Goal: Task Accomplishment & Management: Use online tool/utility

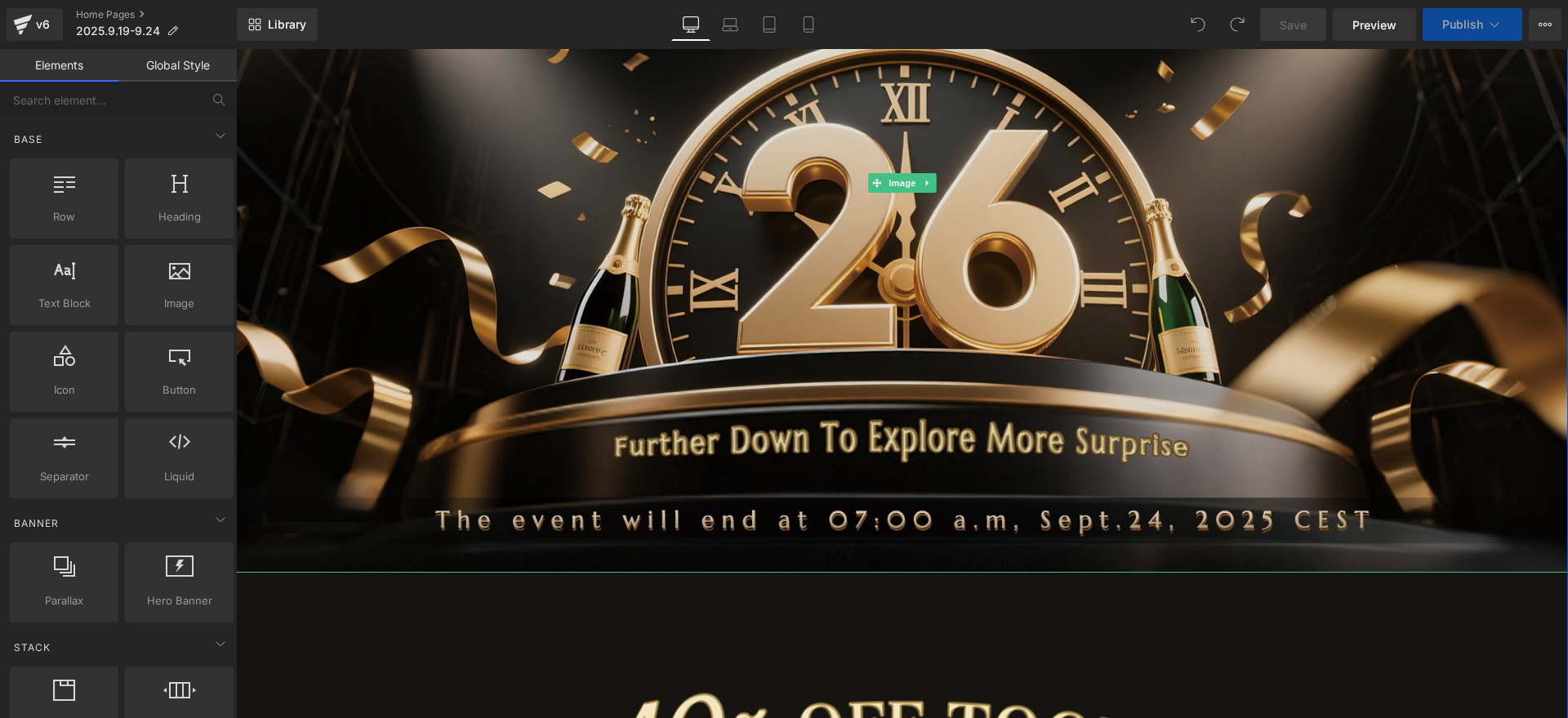
scroll to position [715, 0]
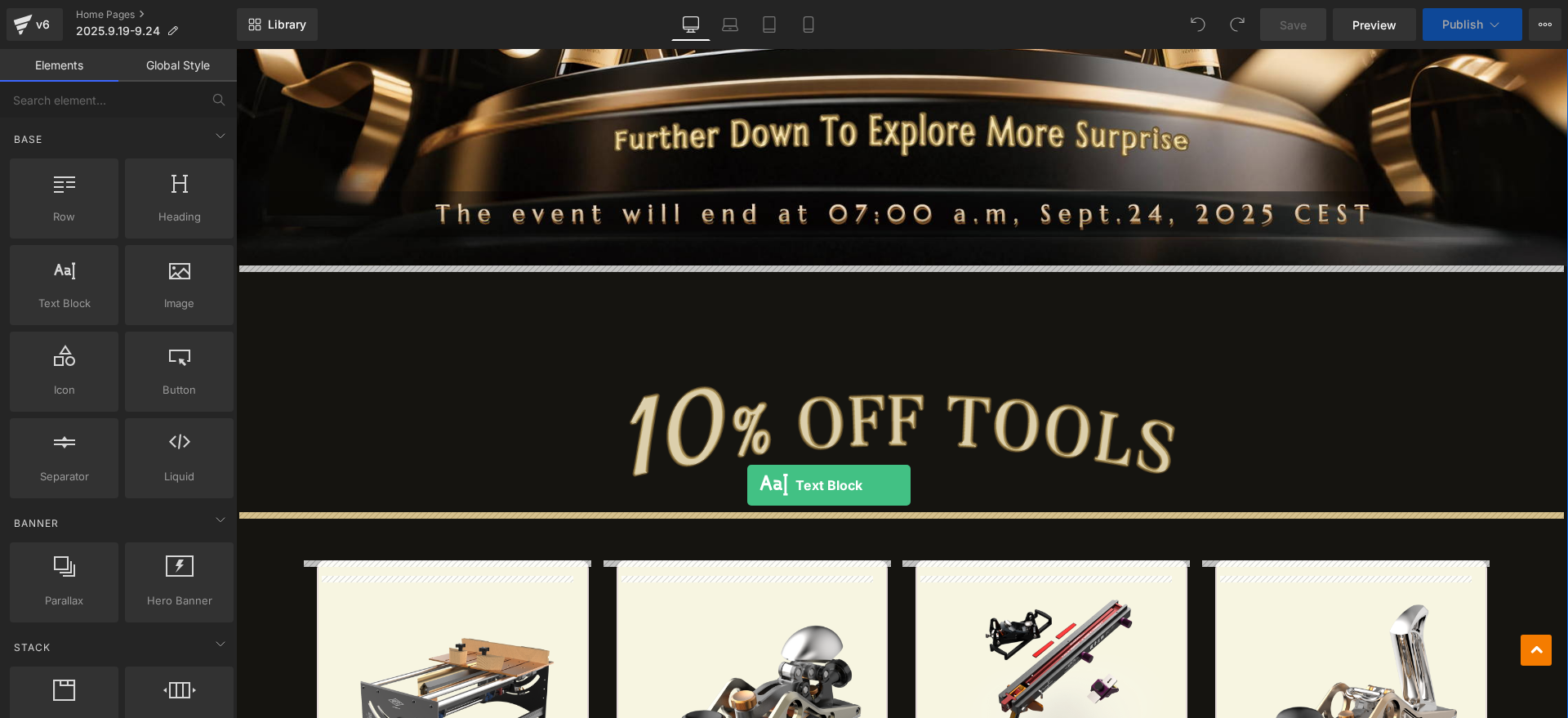
drag, startPoint x: 317, startPoint y: 346, endPoint x: 747, endPoint y: 485, distance: 451.9
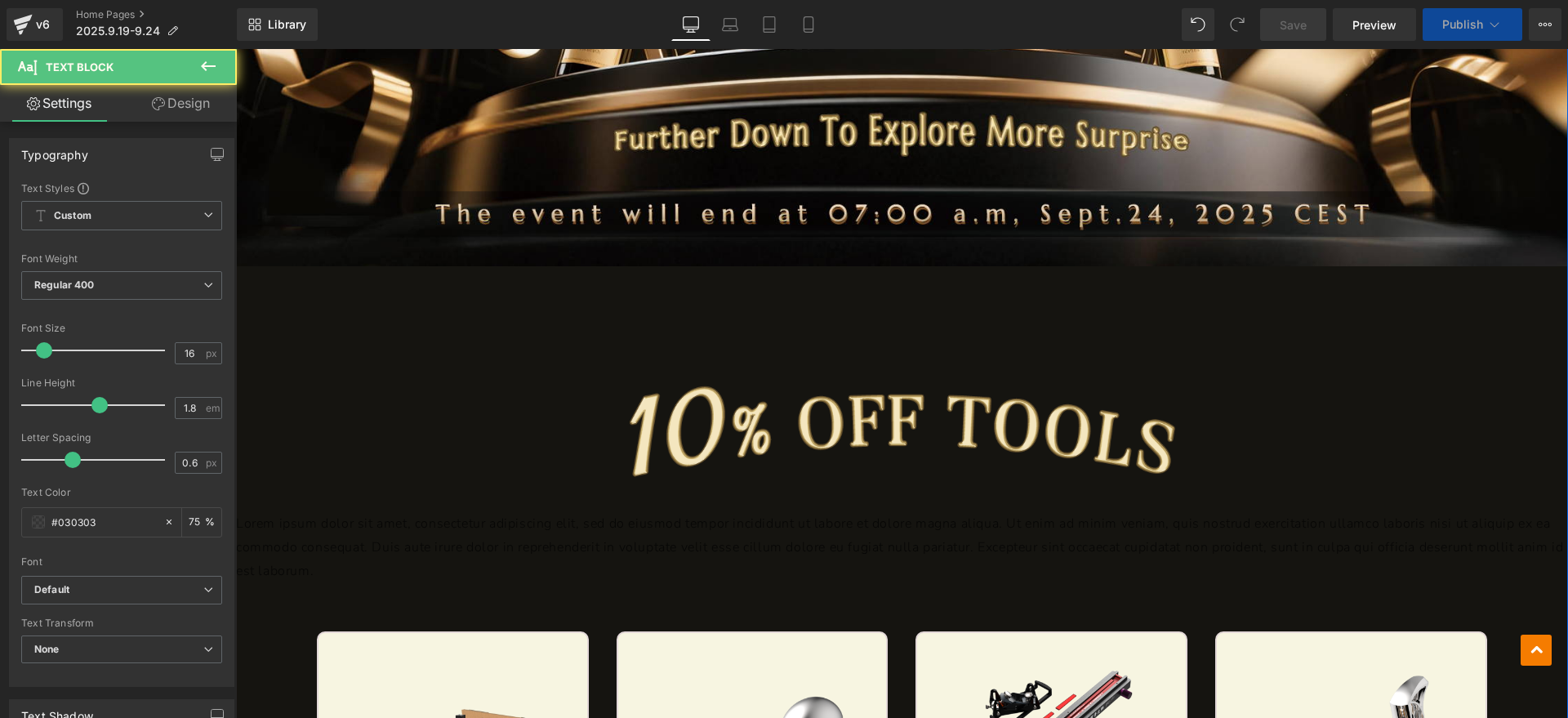
click at [926, 547] on icon at bounding box center [929, 547] width 8 height 8
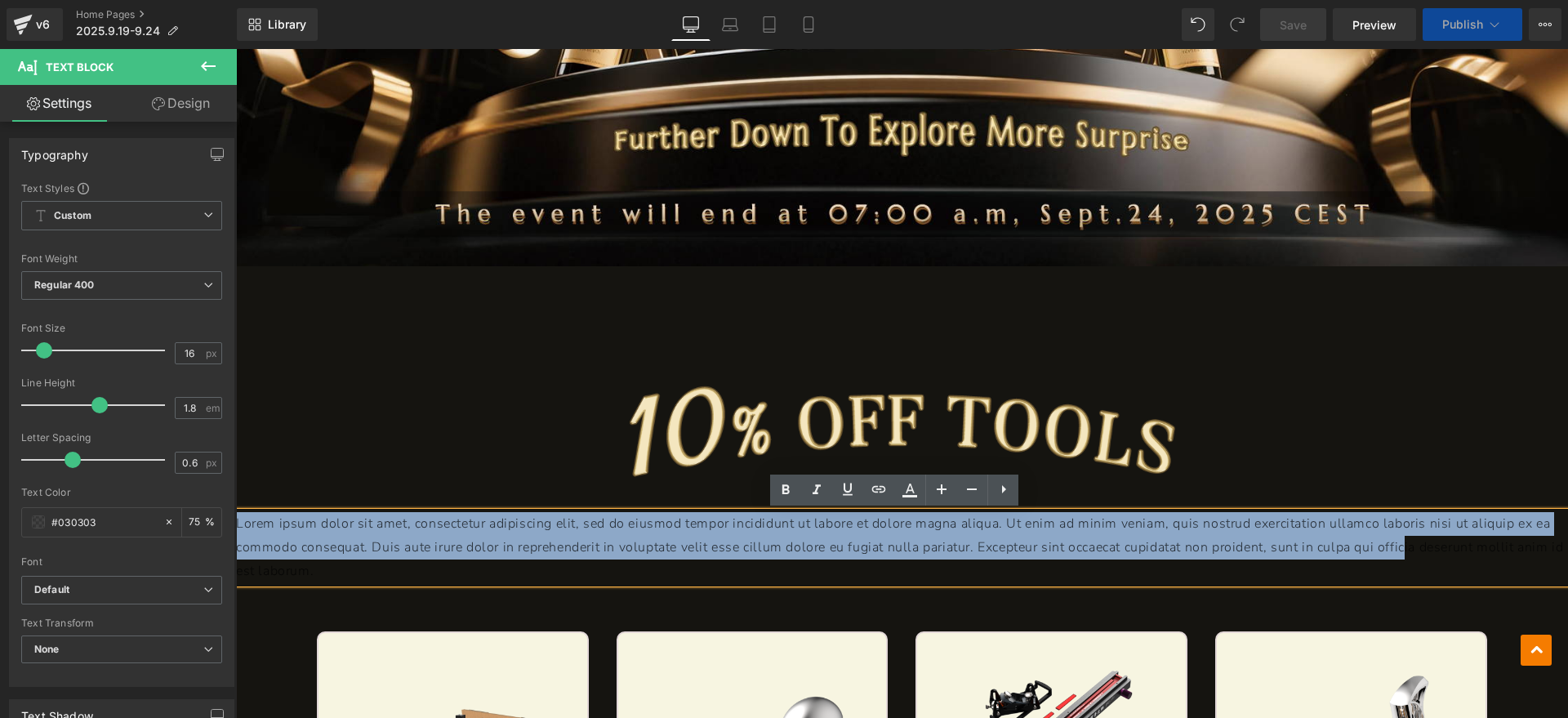
drag, startPoint x: 1401, startPoint y: 547, endPoint x: 466, endPoint y: 540, distance: 935.0
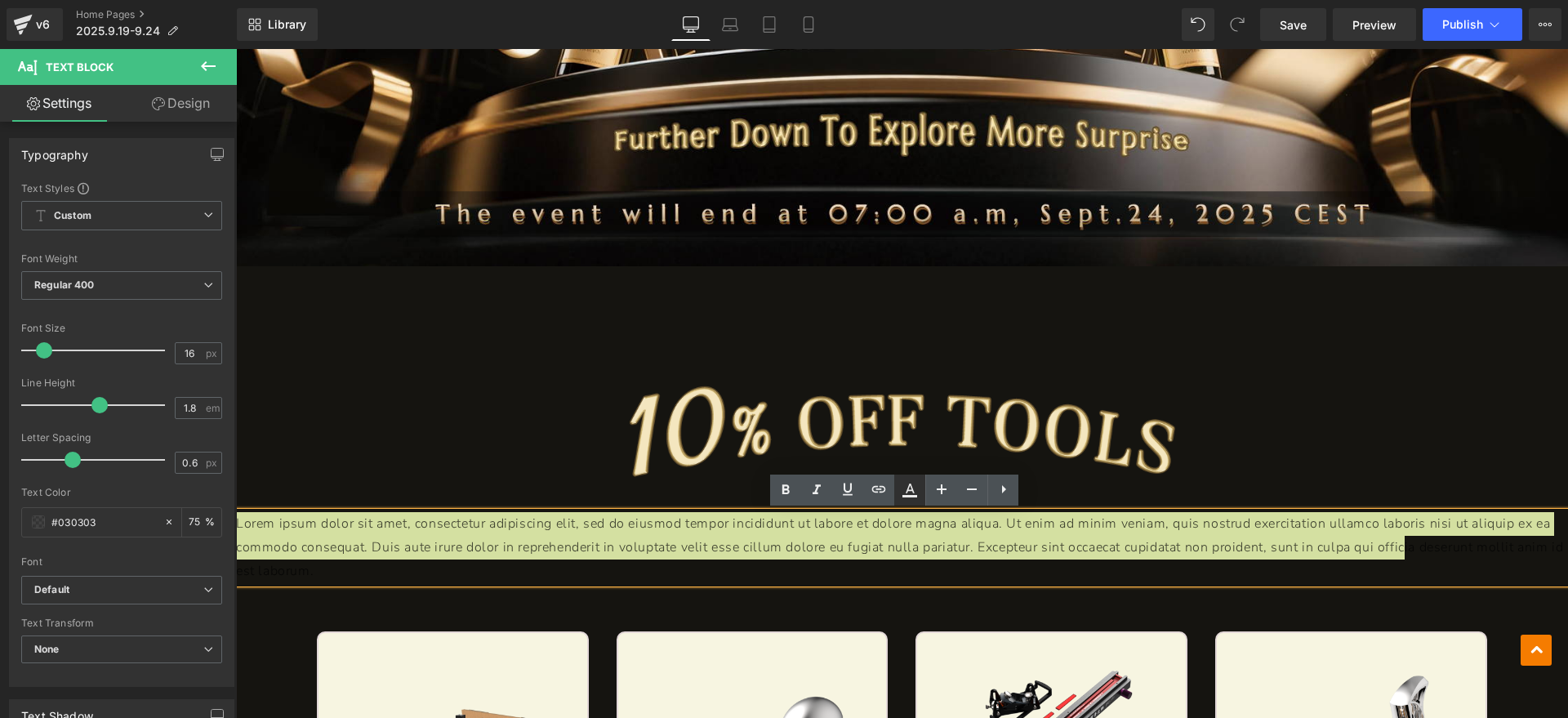
click at [911, 493] on icon at bounding box center [910, 490] width 19 height 19
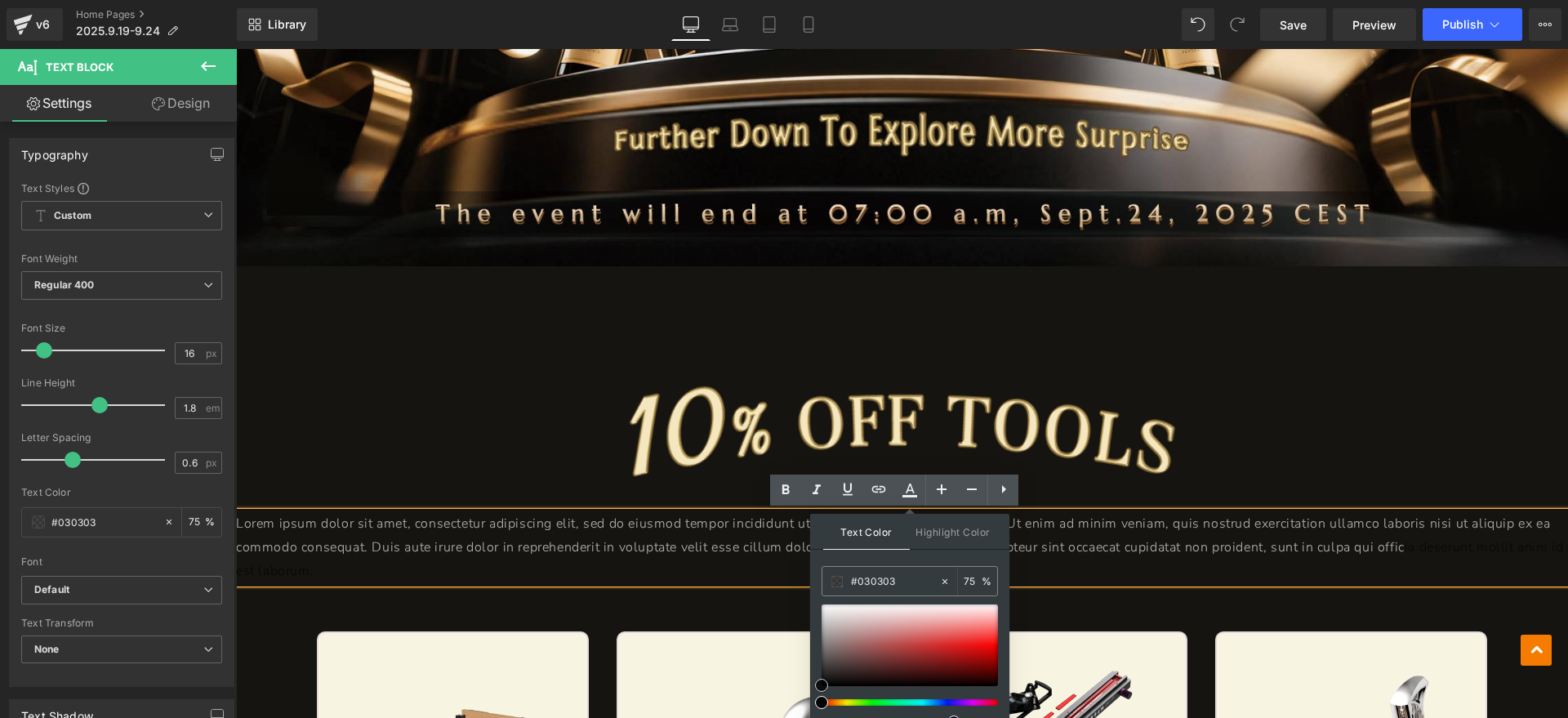
click at [824, 612] on div at bounding box center [910, 645] width 177 height 81
drag, startPoint x: 1060, startPoint y: 661, endPoint x: 802, endPoint y: 574, distance: 272.3
click at [1412, 554] on p "Lorem ipsum dolor sit amet, consectetur adipiscing elit, sed do eiusmod tempor …" at bounding box center [902, 547] width 1332 height 70
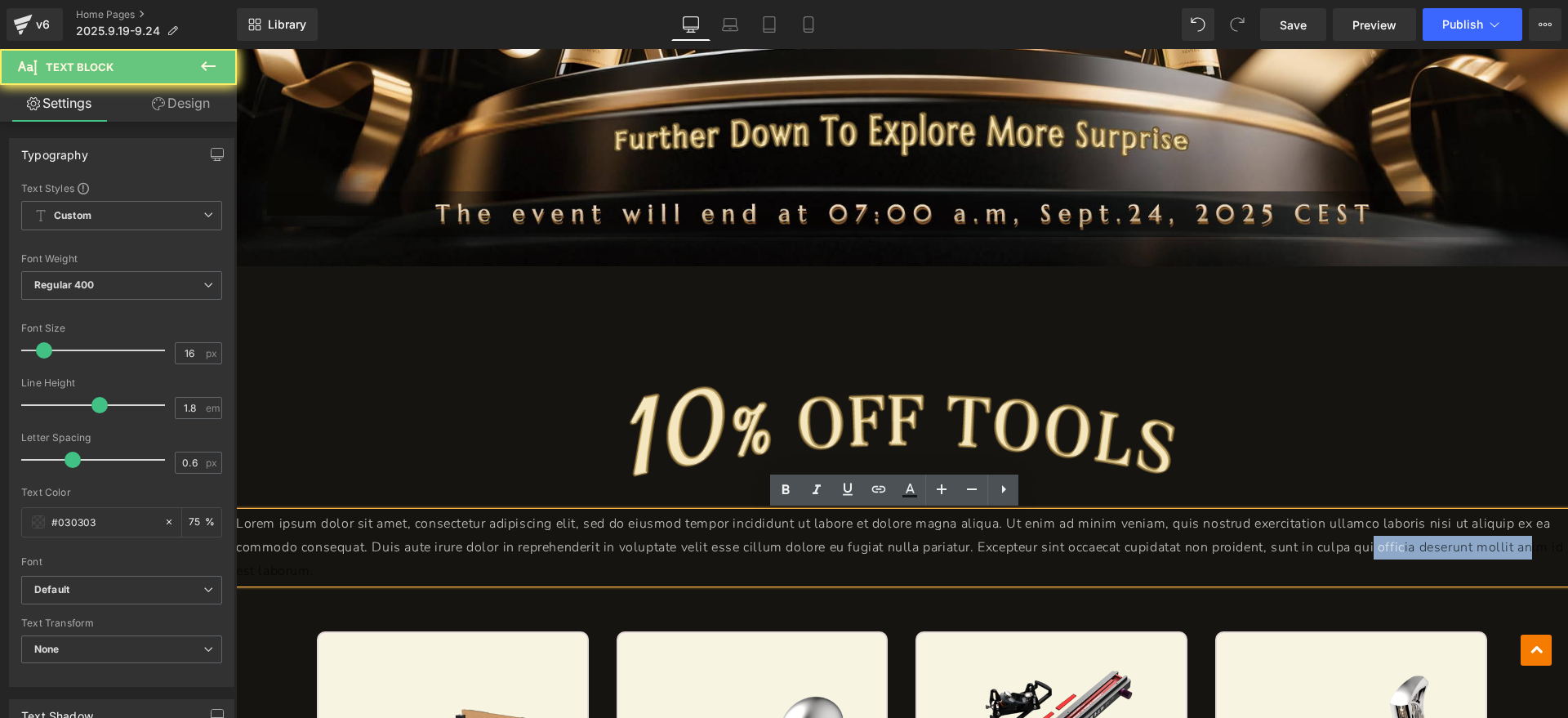
drag, startPoint x: 1500, startPoint y: 550, endPoint x: 1373, endPoint y: 550, distance: 127.0
click at [1373, 550] on p "Lorem ipsum dolor sit amet, consectetur adipiscing elit, sed do eiusmod tempor …" at bounding box center [902, 547] width 1332 height 70
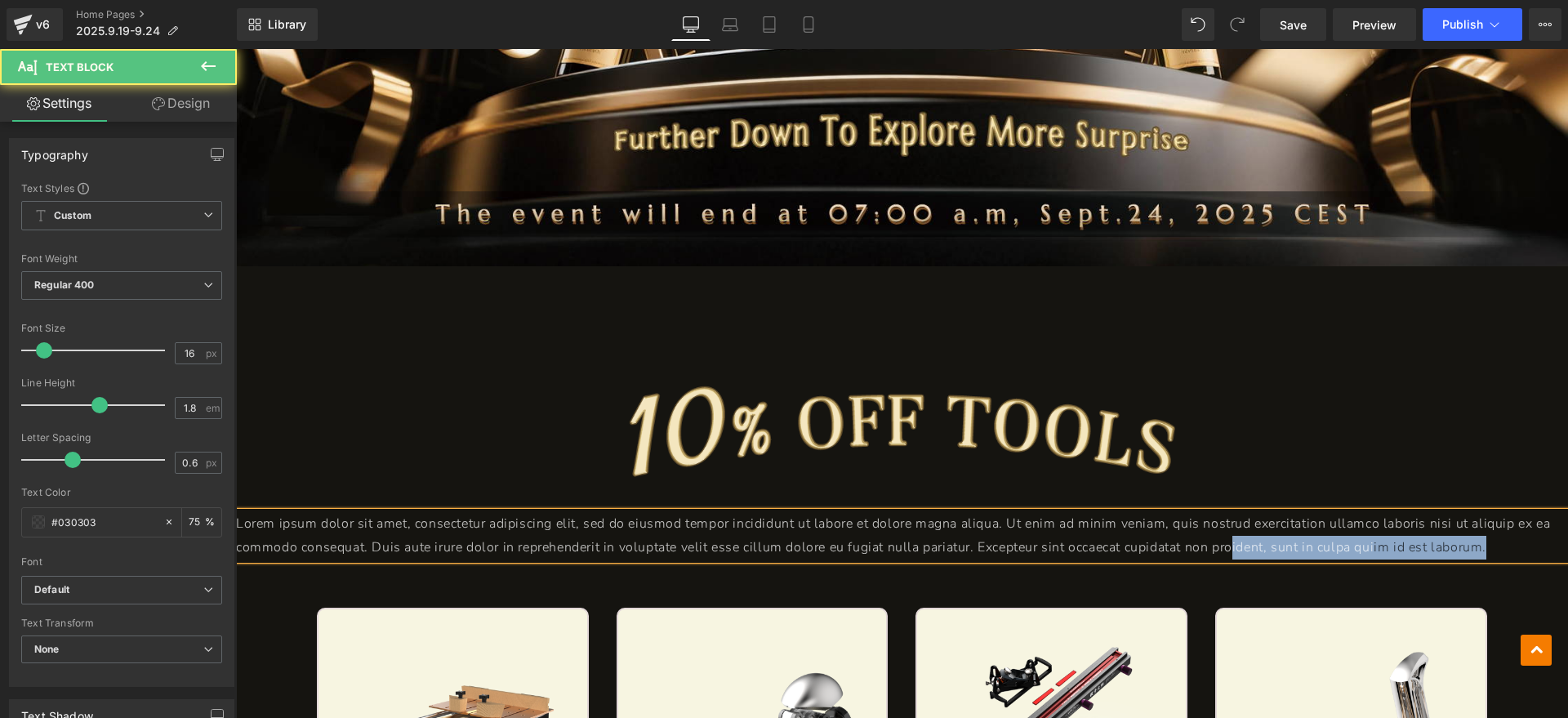
drag, startPoint x: 1523, startPoint y: 545, endPoint x: 1226, endPoint y: 547, distance: 297.0
click at [1226, 547] on p "Lorem ipsum dolor sit amet, consectetur adipiscing elit, sed do eiusmod tempor …" at bounding box center [902, 536] width 1332 height 47
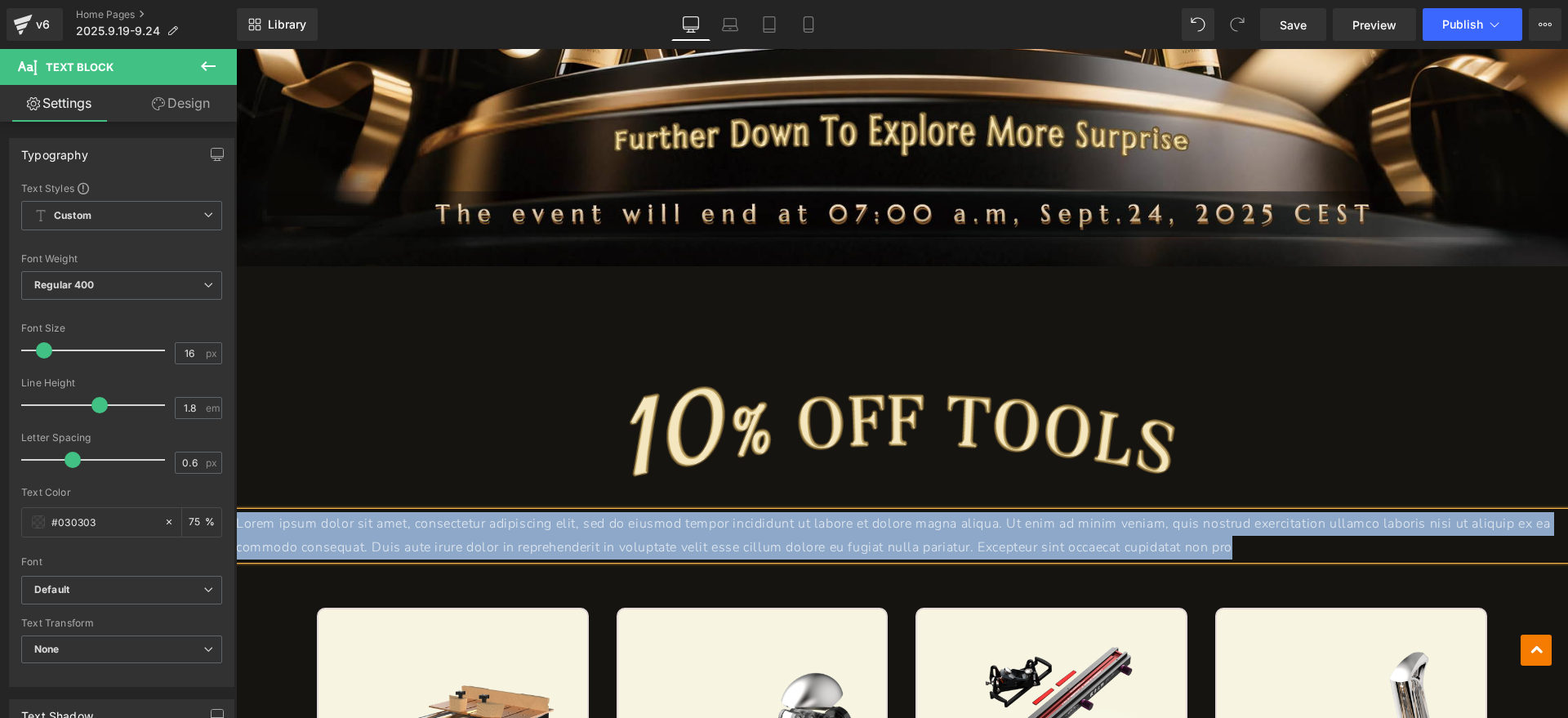
drag, startPoint x: 1259, startPoint y: 547, endPoint x: 420, endPoint y: 518, distance: 839.5
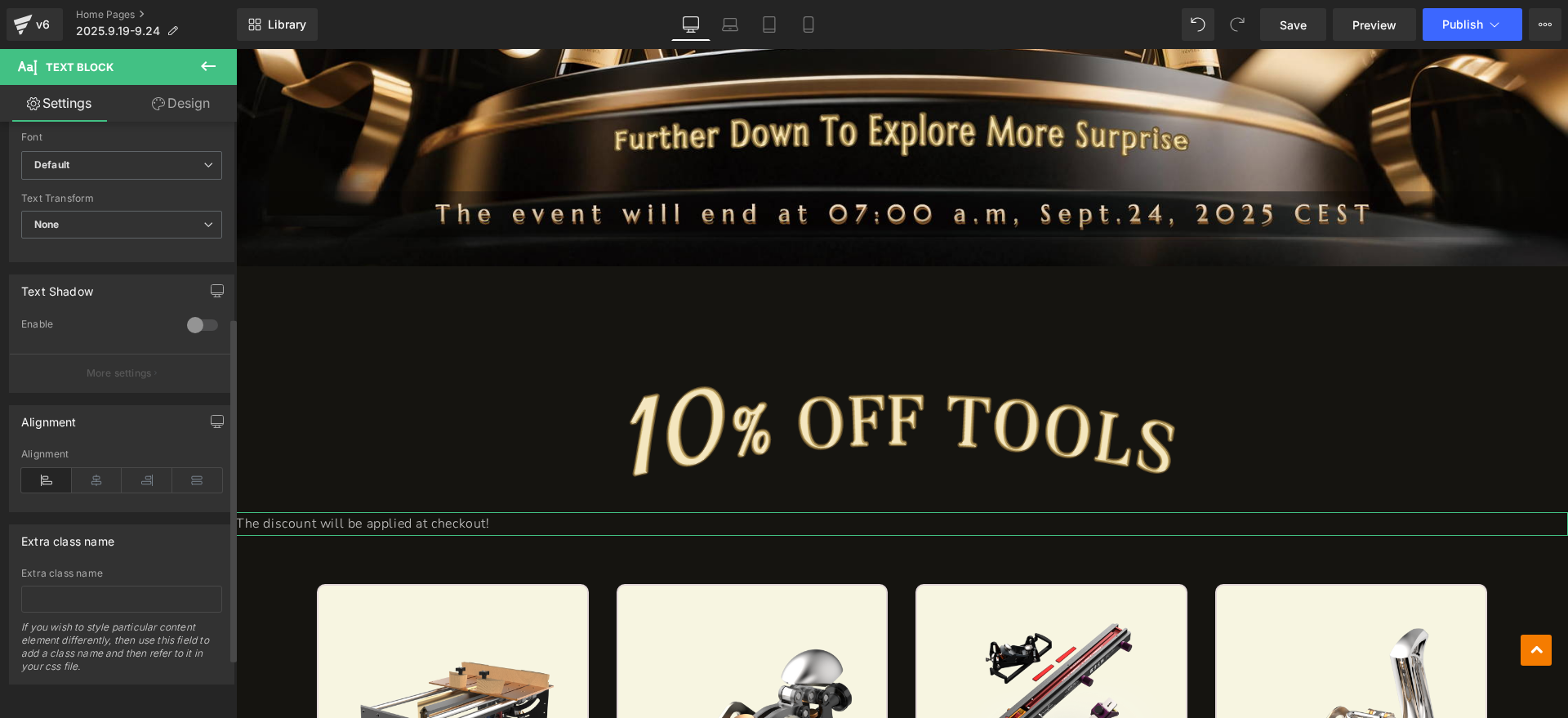
scroll to position [441, 0]
click at [100, 473] on icon at bounding box center [97, 480] width 51 height 24
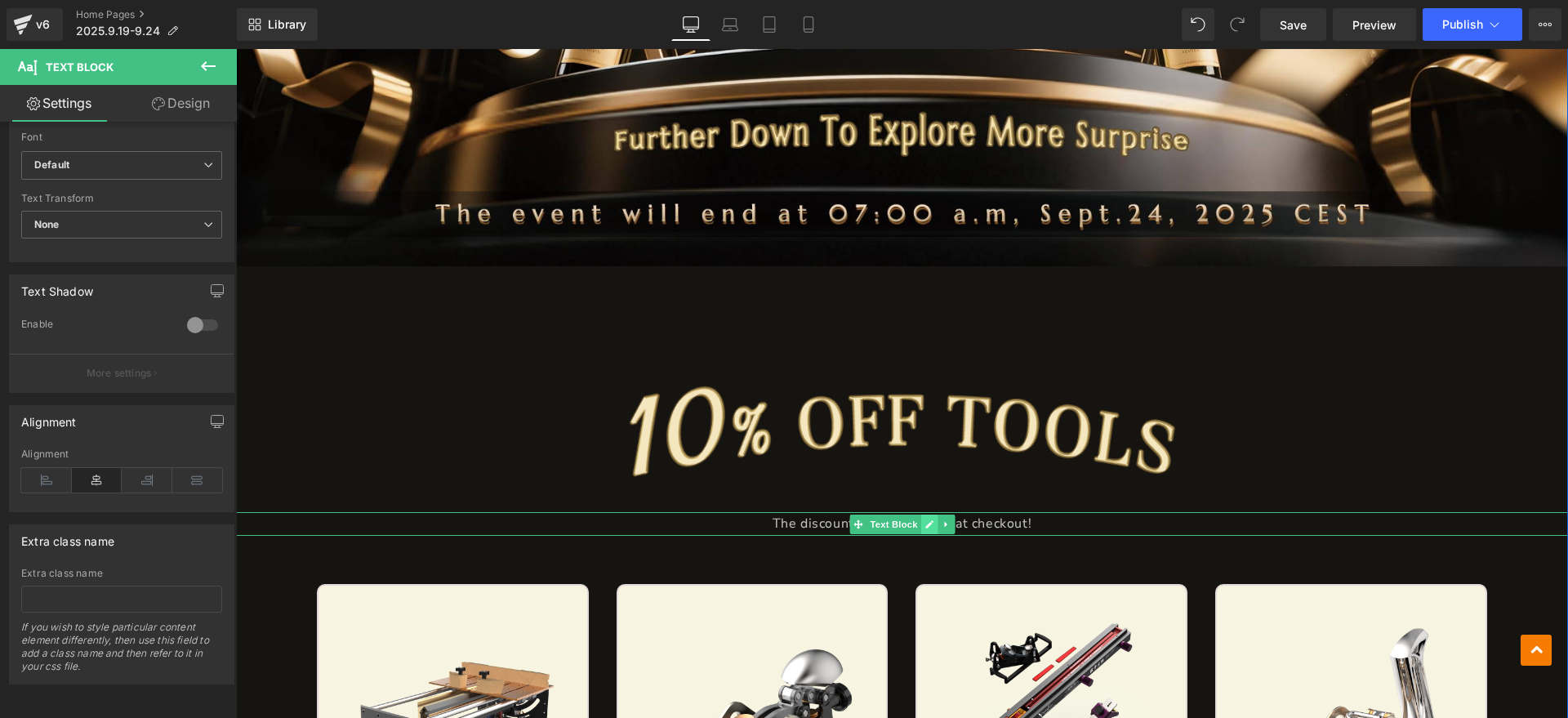
click at [926, 526] on icon at bounding box center [929, 524] width 8 height 8
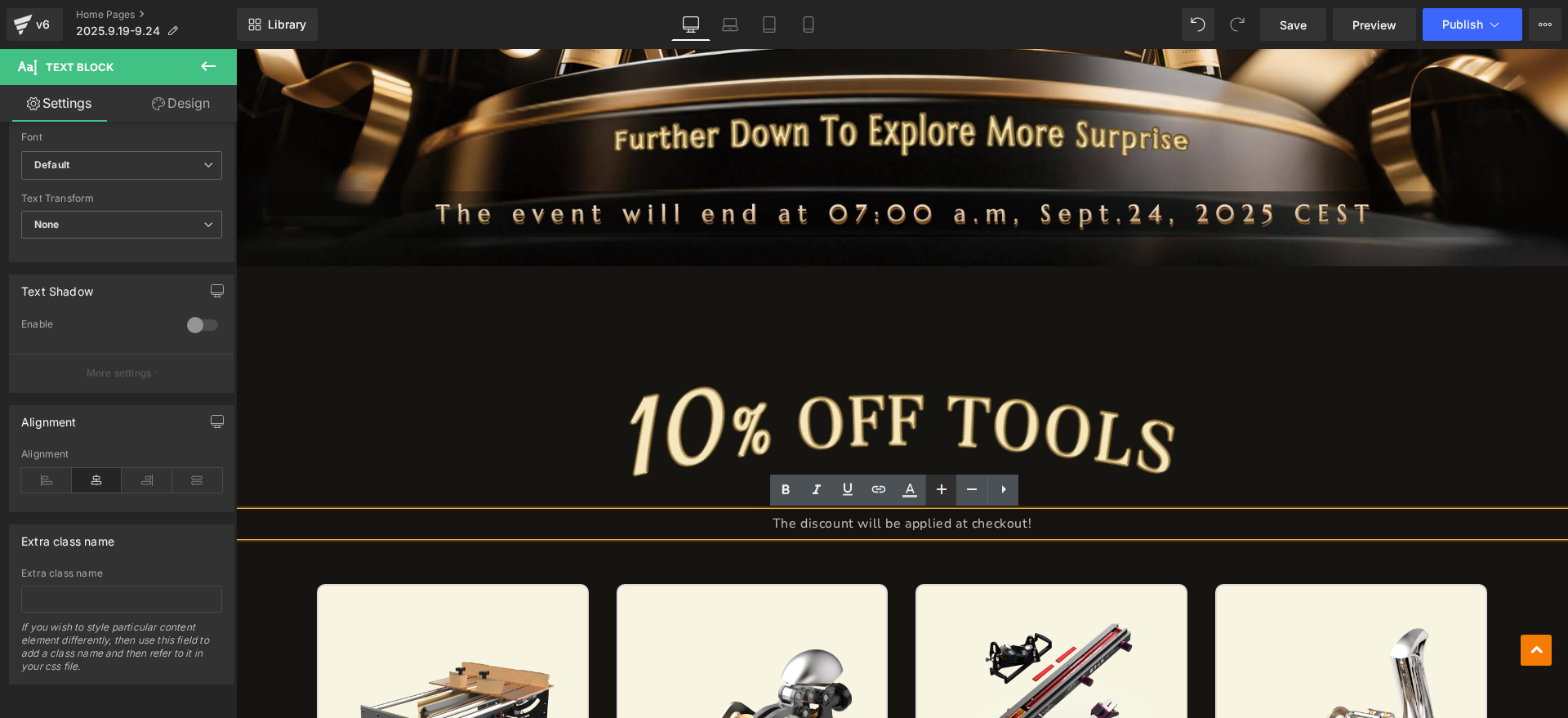
click at [940, 491] on icon at bounding box center [941, 489] width 10 height 10
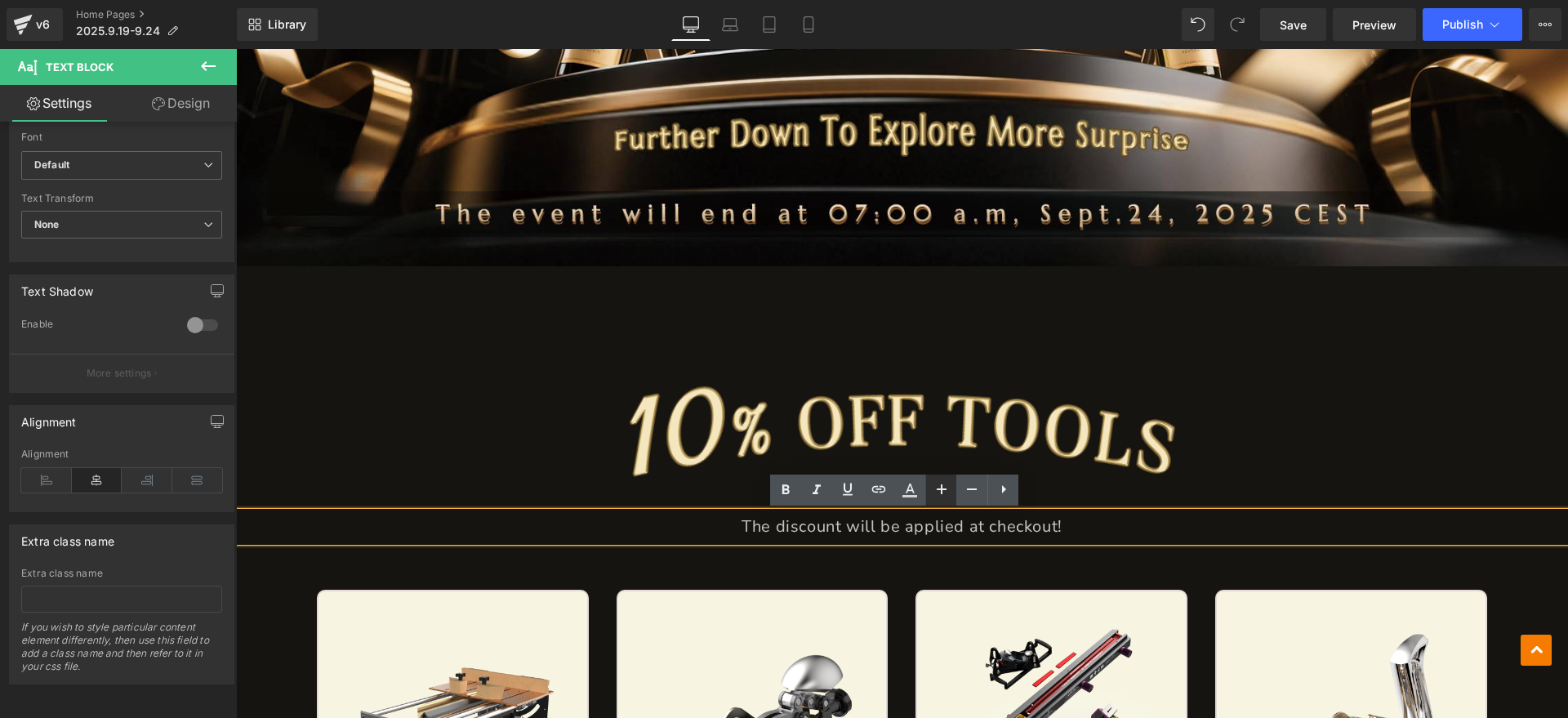
click at [940, 491] on icon at bounding box center [941, 489] width 10 height 10
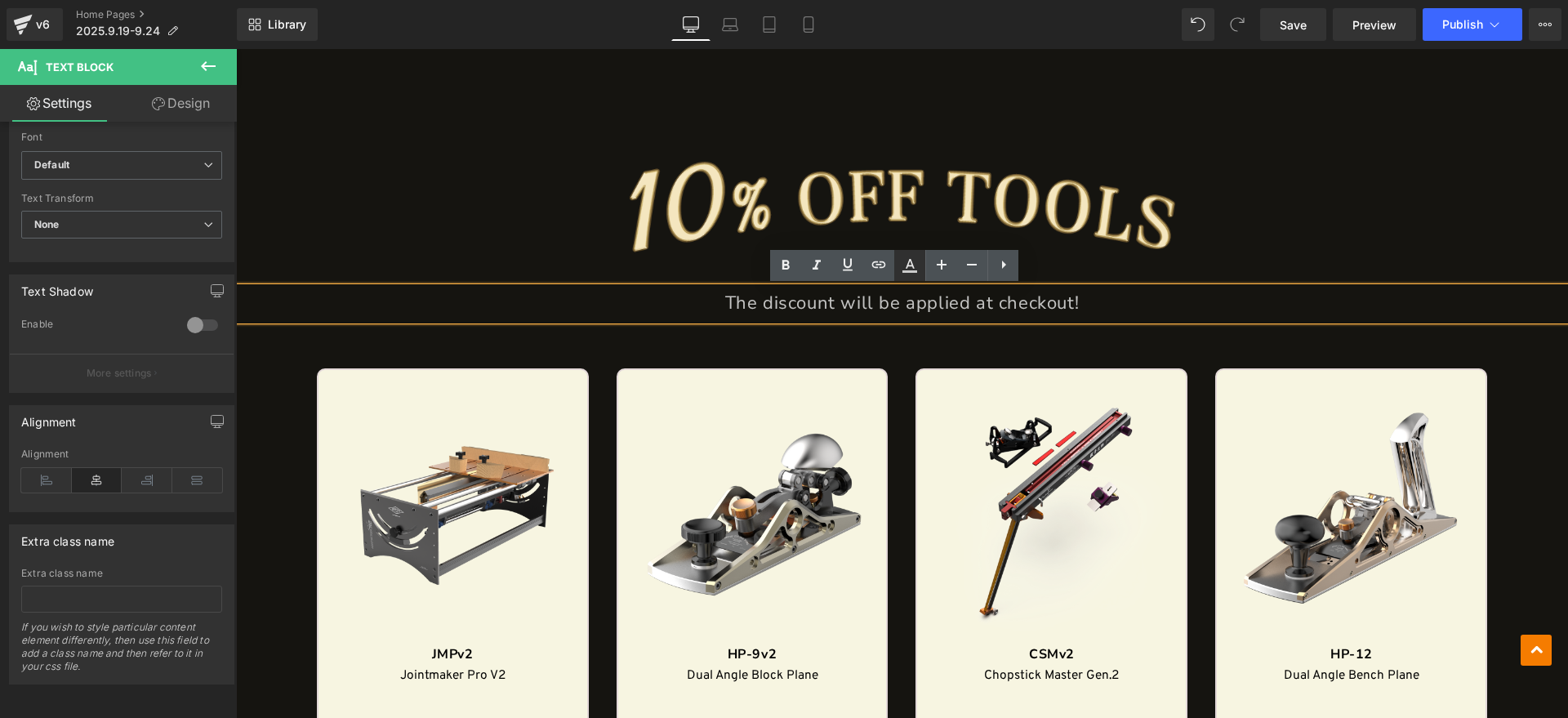
scroll to position [919, 0]
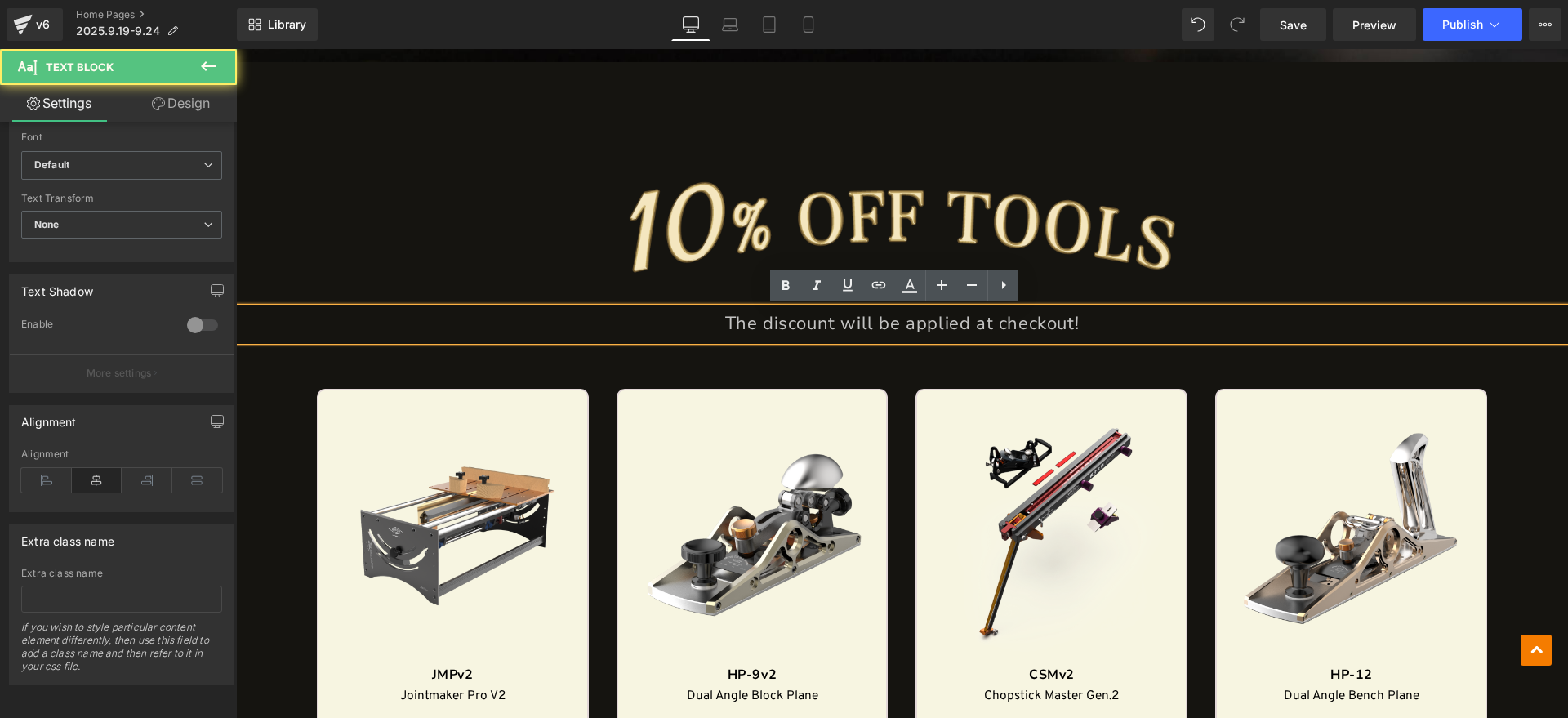
click at [1104, 314] on p "The discount will be applied at checkout!" at bounding box center [902, 324] width 1332 height 32
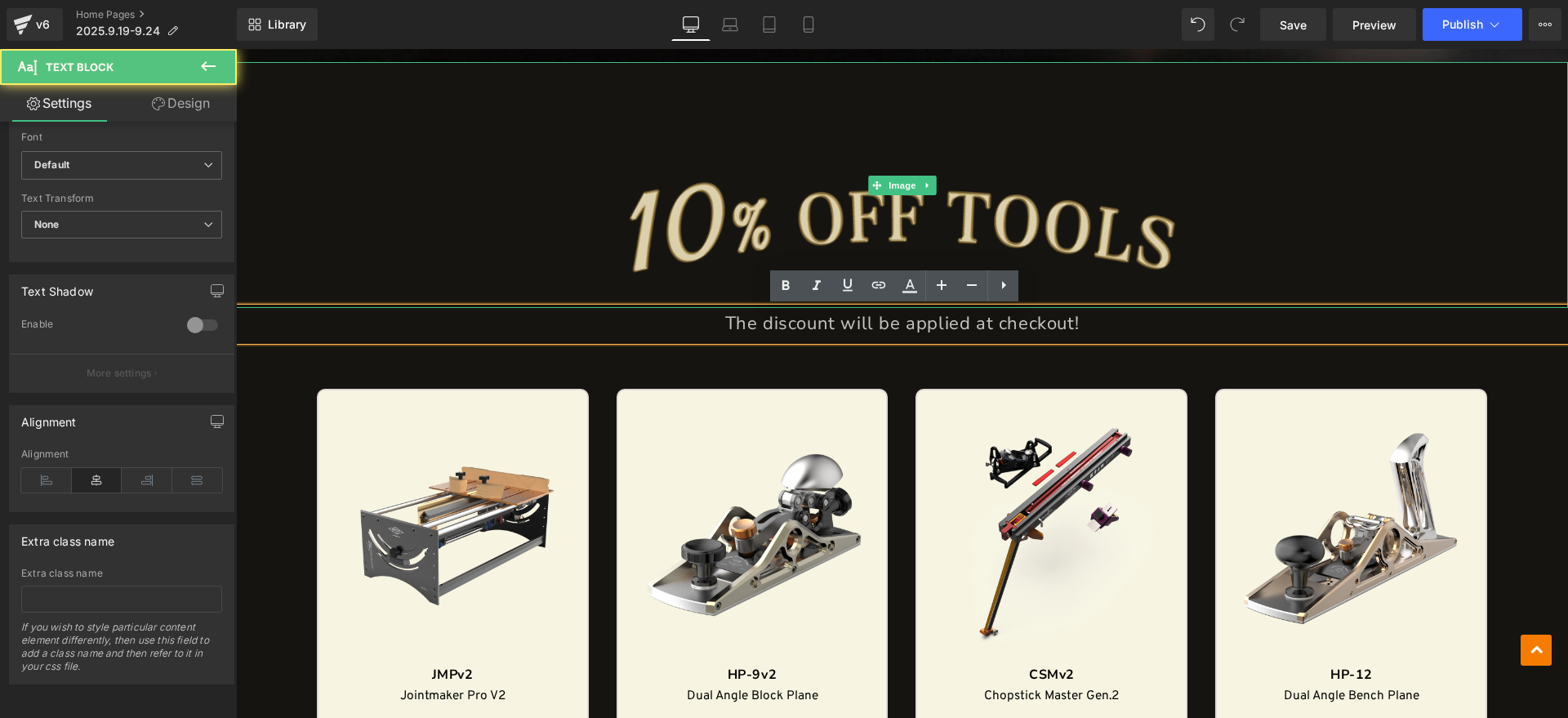
click at [1233, 253] on img at bounding box center [901, 185] width 1132 height 246
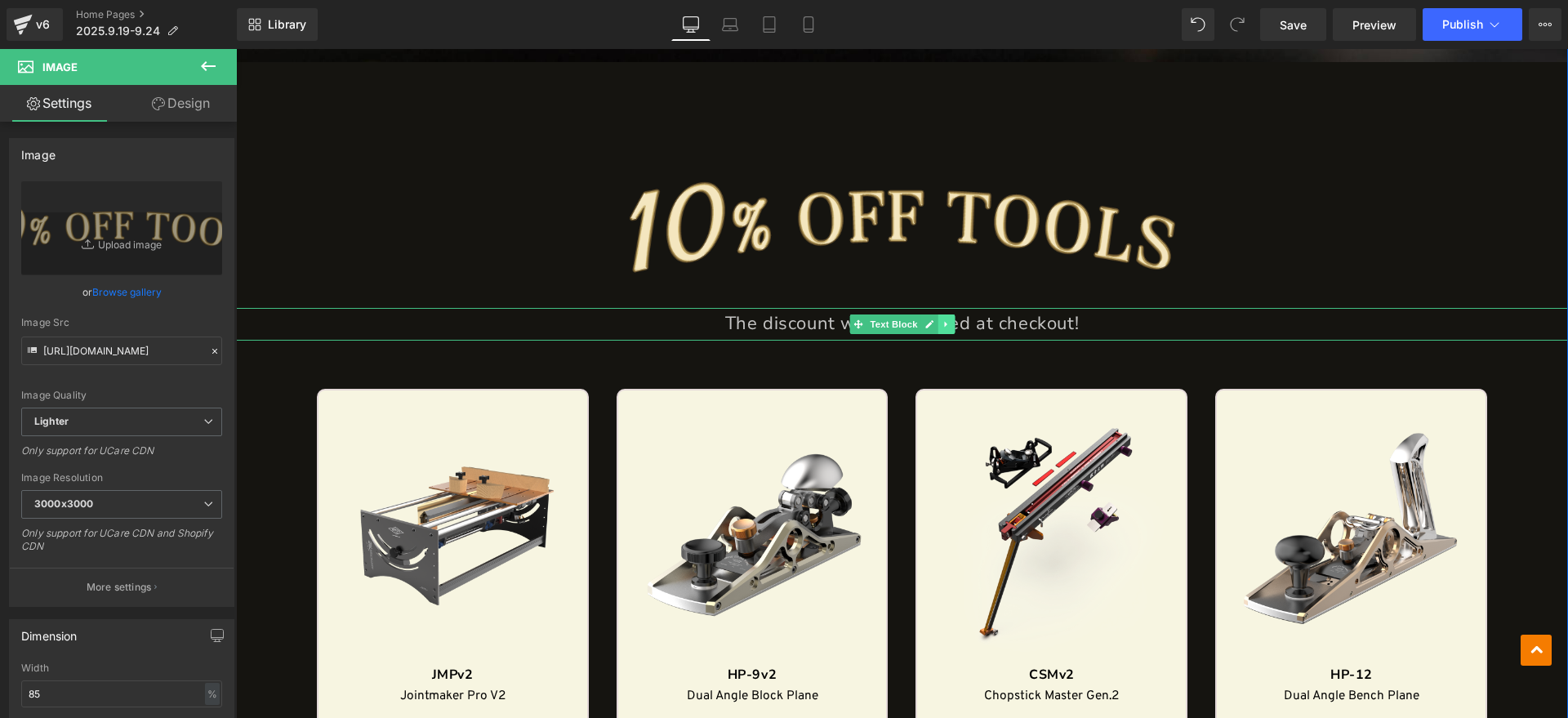
click at [941, 320] on icon at bounding box center [946, 324] width 9 height 10
click at [934, 326] on icon at bounding box center [937, 324] width 9 height 9
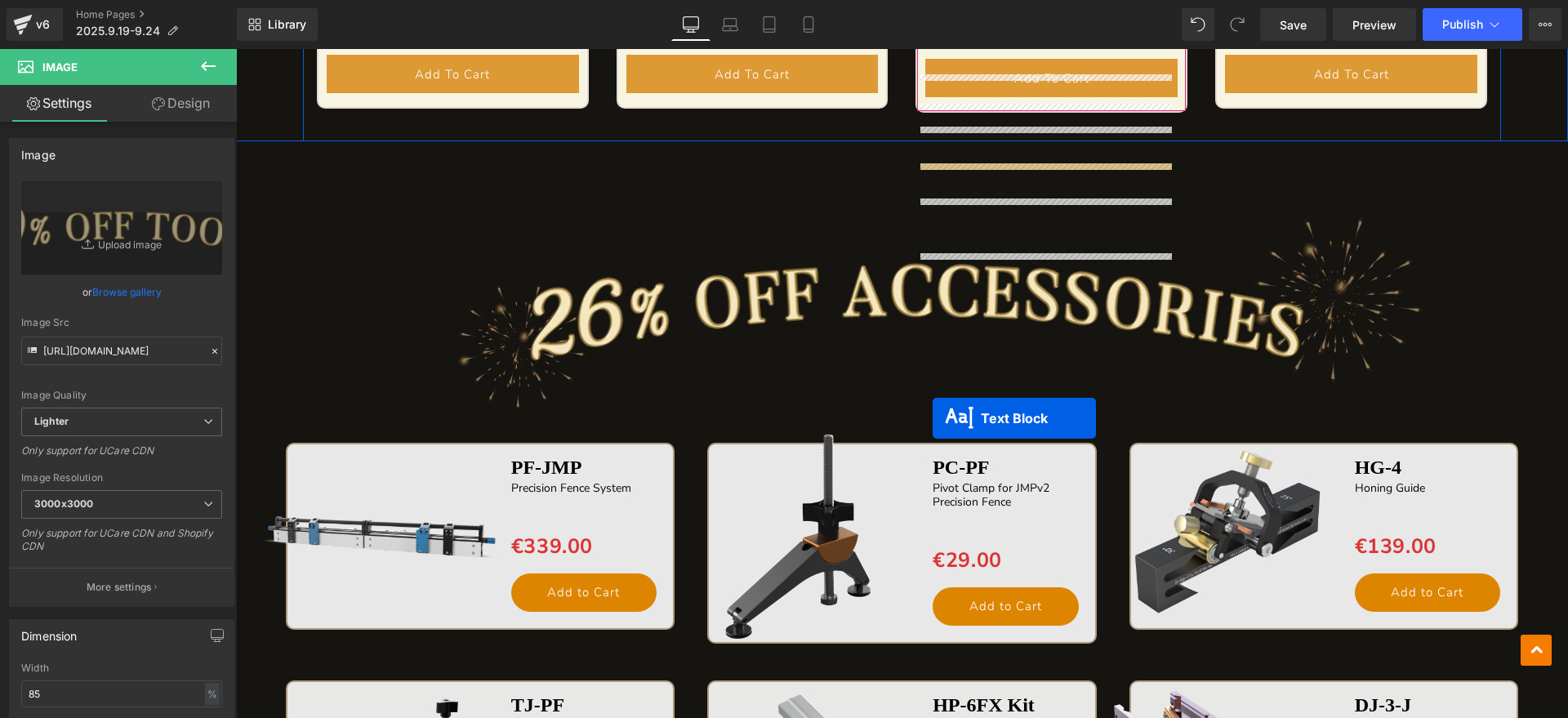
scroll to position [2655, 0]
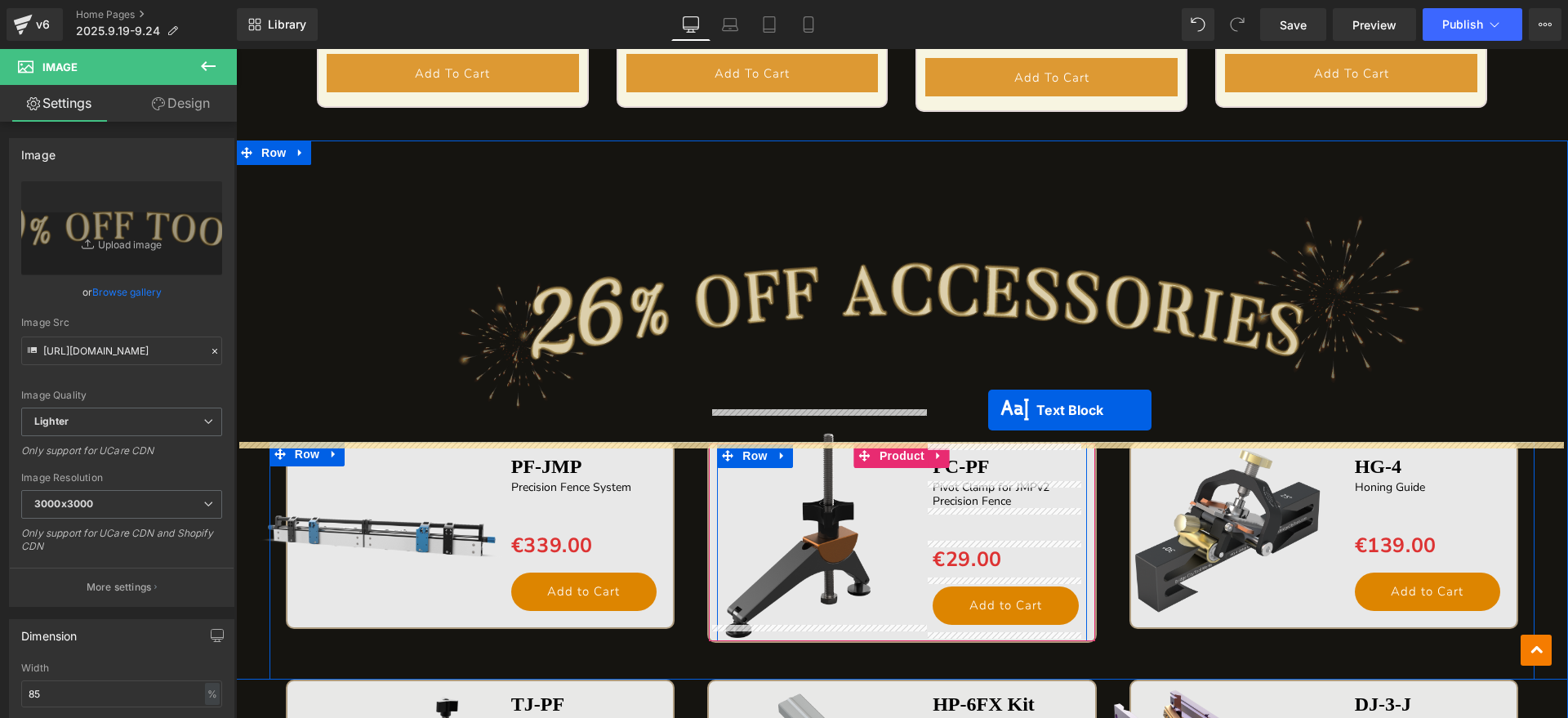
drag, startPoint x: 851, startPoint y: 357, endPoint x: 989, endPoint y: 410, distance: 147.8
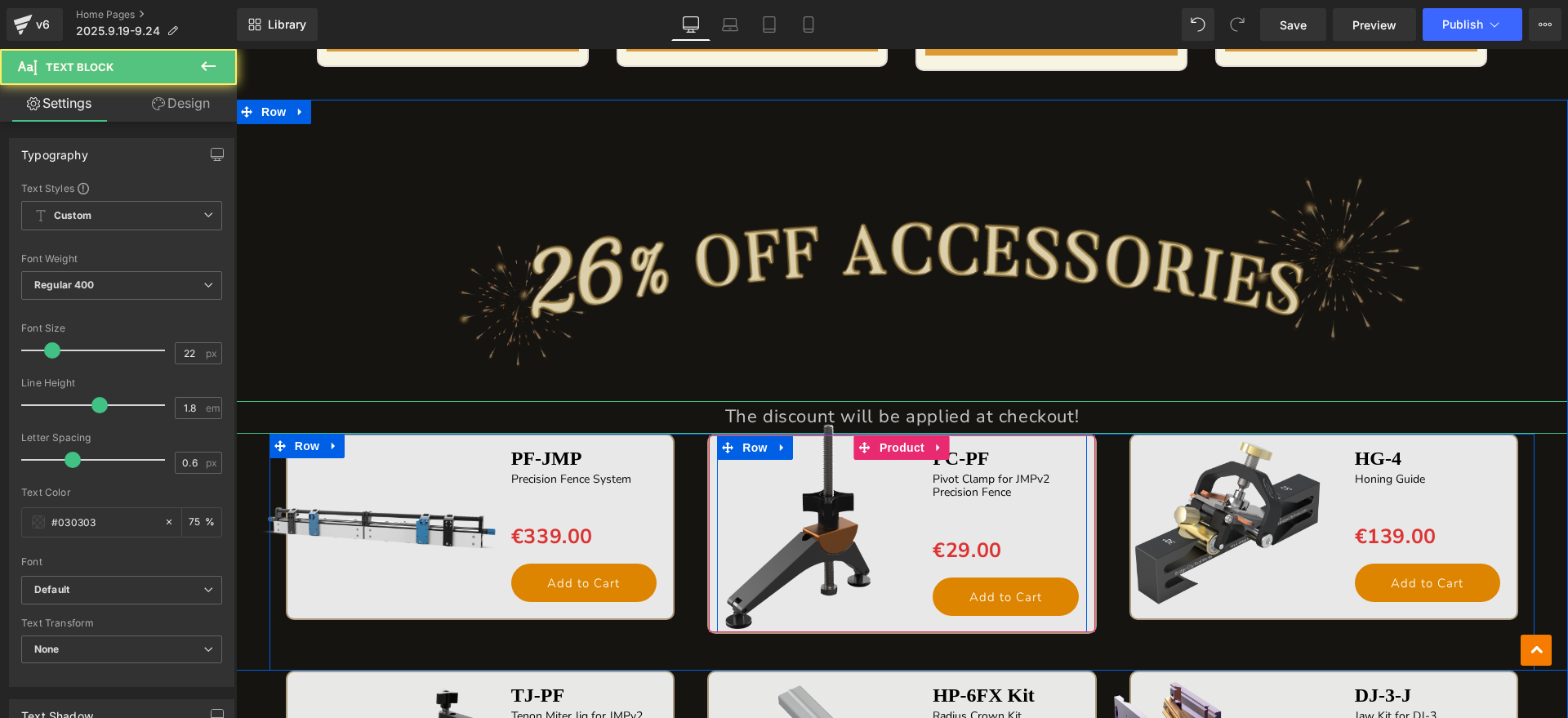
scroll to position [2615, 0]
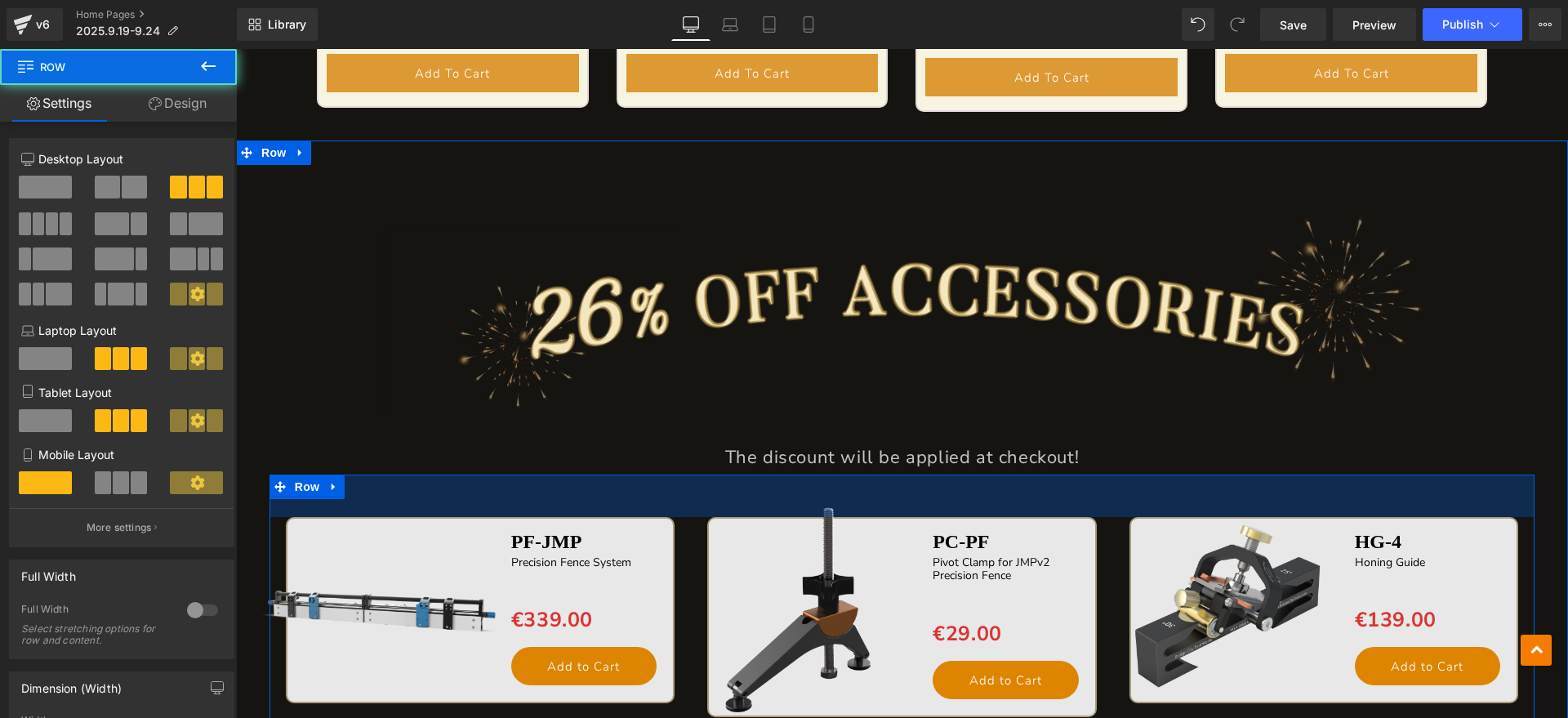
drag, startPoint x: 1125, startPoint y: 475, endPoint x: 1125, endPoint y: 517, distance: 42.0
click at [1125, 517] on div "Sale Off (P) Image PF-JMP Text Block Precision Fence System Text Block Separato…" at bounding box center [901, 615] width 1265 height 280
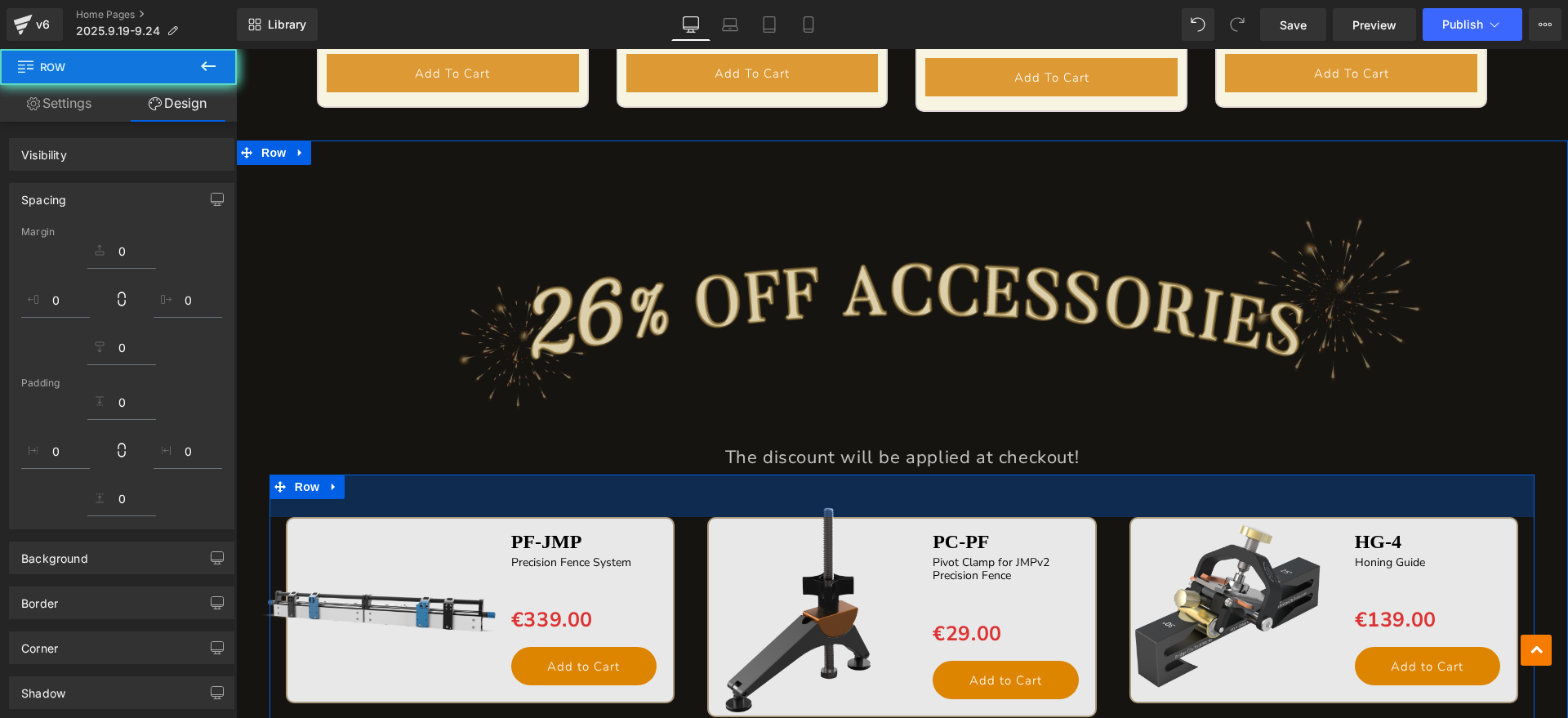
click at [905, 370] on img at bounding box center [901, 291] width 1132 height 302
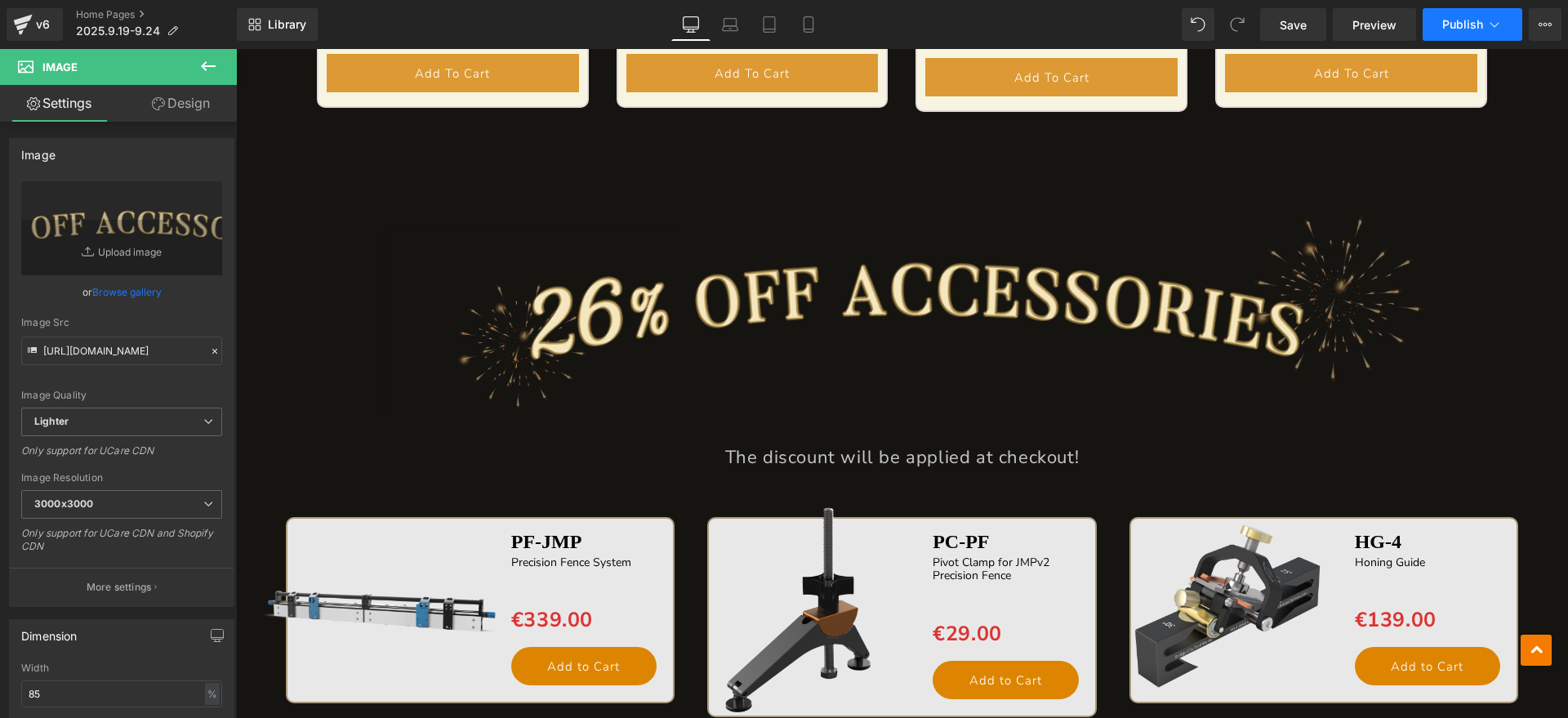
click at [1489, 24] on icon at bounding box center [1494, 24] width 17 height 17
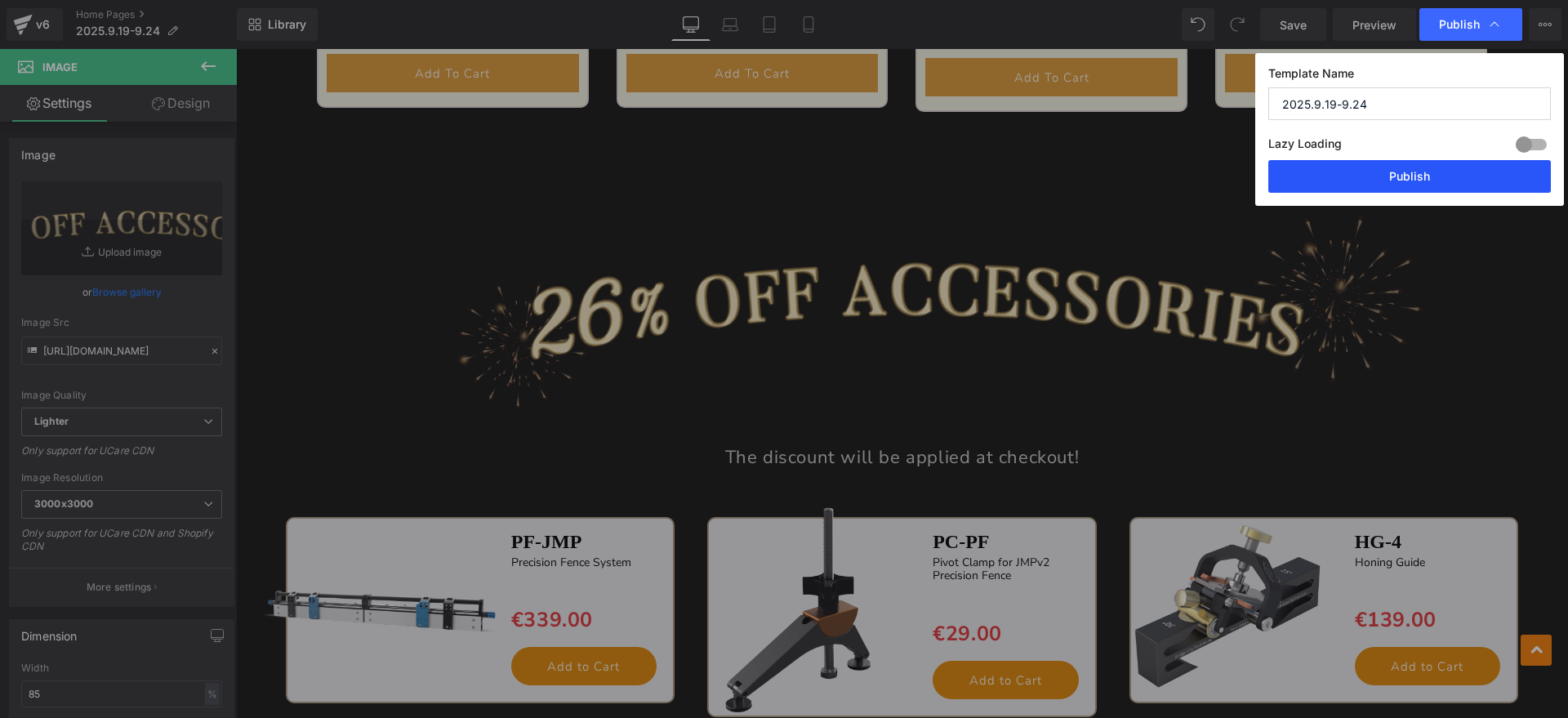
click at [1443, 178] on button "Publish" at bounding box center [1409, 176] width 282 height 32
